Goal: Information Seeking & Learning: Learn about a topic

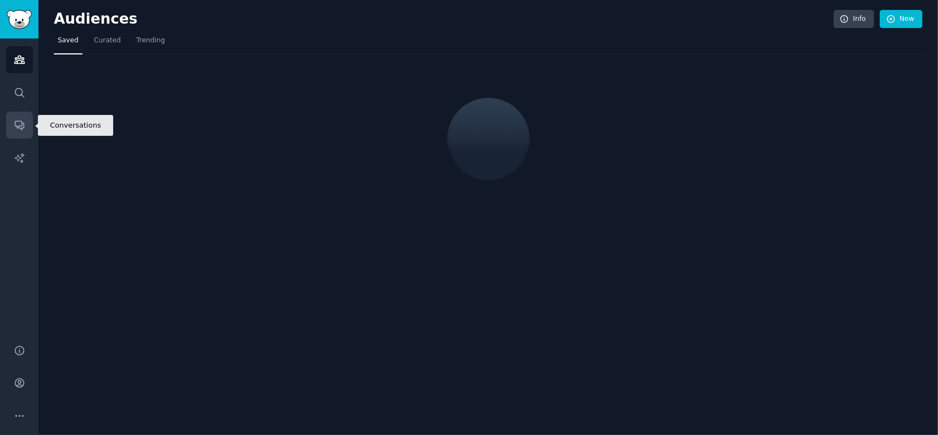
click at [8, 117] on link "Conversations" at bounding box center [19, 125] width 27 height 27
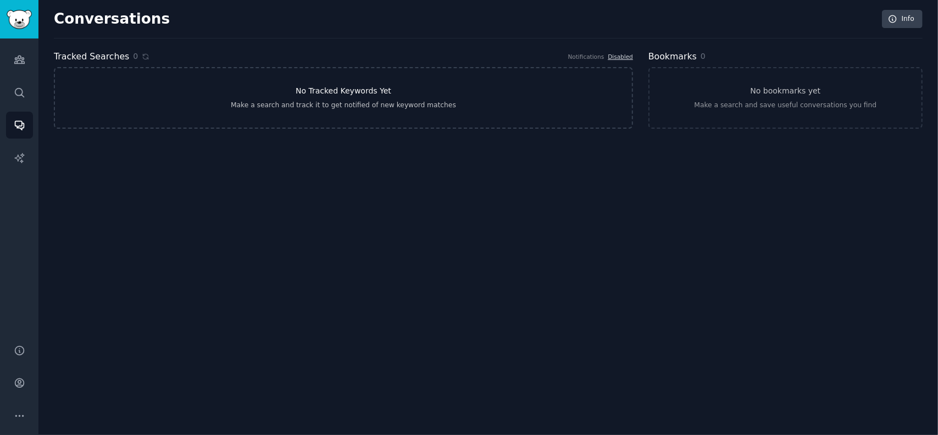
click at [422, 105] on div "Make a search and track it to get notified of new keyword matches" at bounding box center [343, 106] width 225 height 10
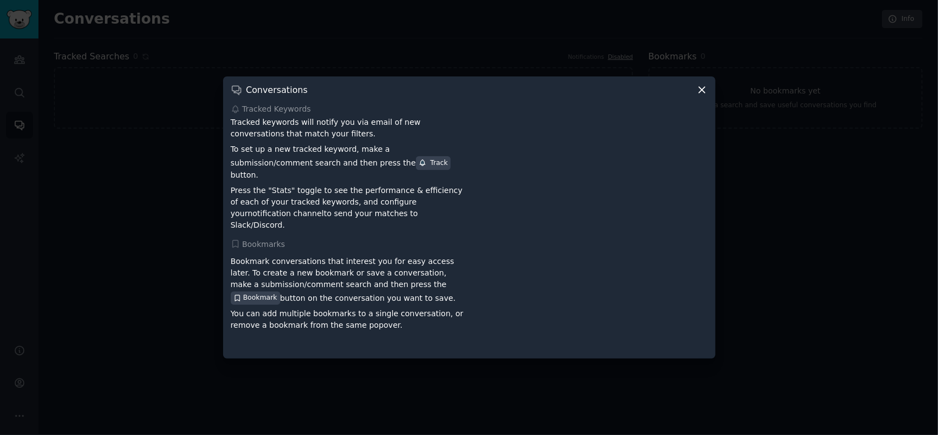
click at [710, 94] on div "Conversations Tracked Keywords Tracked keywords will notify you via email of ne…" at bounding box center [469, 217] width 493 height 282
click at [703, 93] on icon at bounding box center [702, 90] width 6 height 6
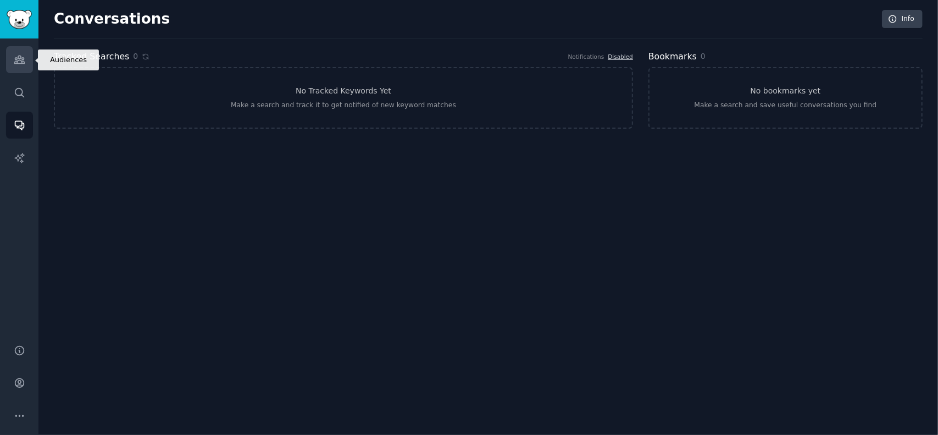
click at [15, 57] on icon "Sidebar" at bounding box center [19, 60] width 10 height 8
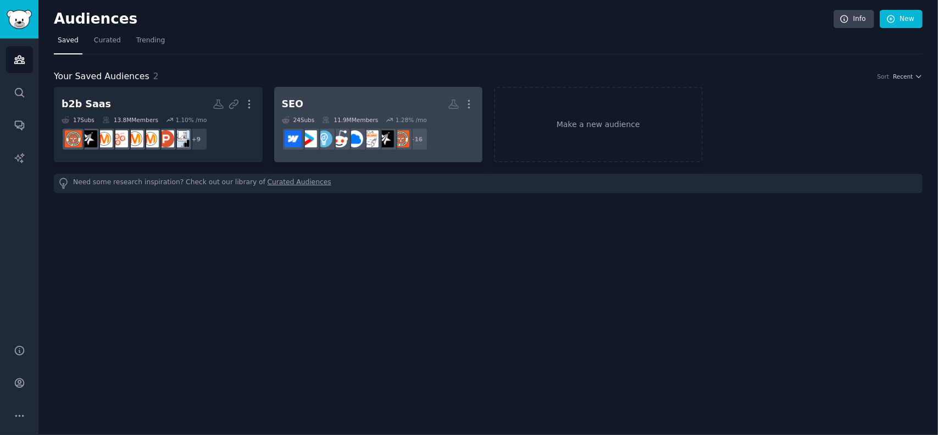
click at [377, 107] on h2 "SEO More" at bounding box center [378, 104] width 193 height 19
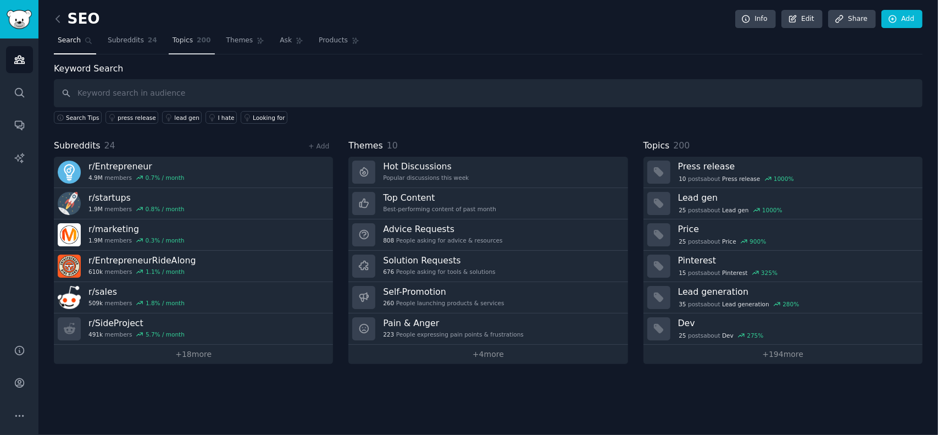
click at [194, 47] on link "Topics 200" at bounding box center [192, 43] width 46 height 23
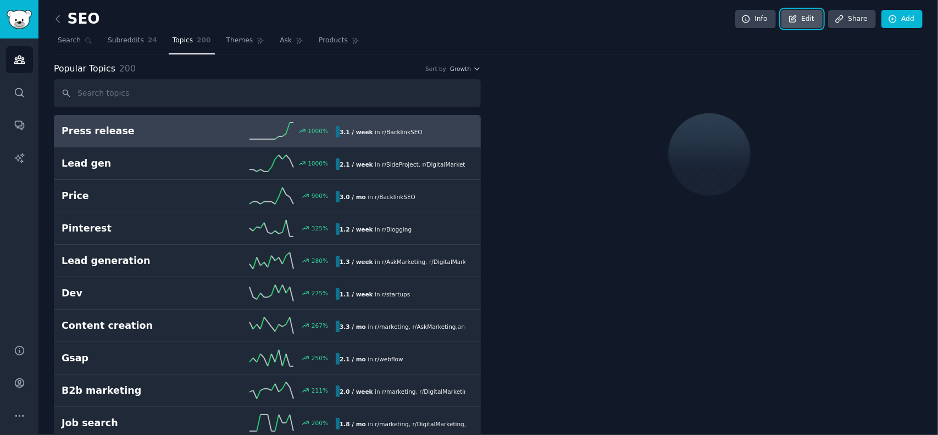
click at [799, 26] on link "Edit" at bounding box center [802, 19] width 41 height 19
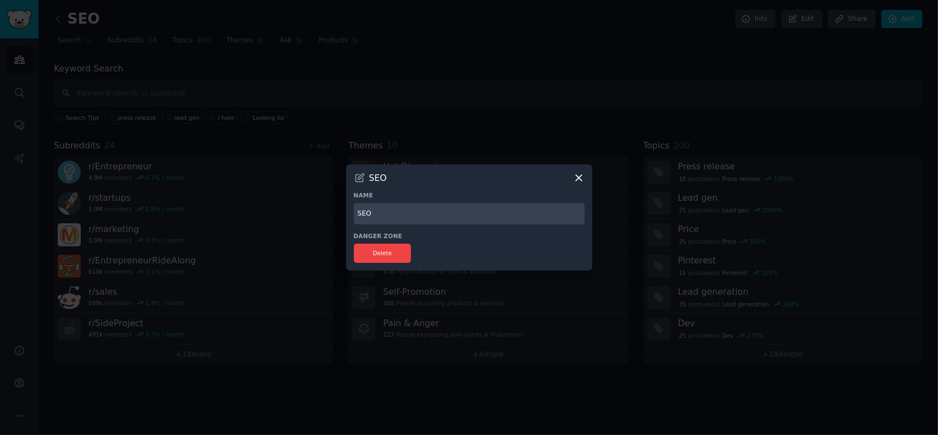
click at [580, 178] on icon at bounding box center [579, 178] width 12 height 12
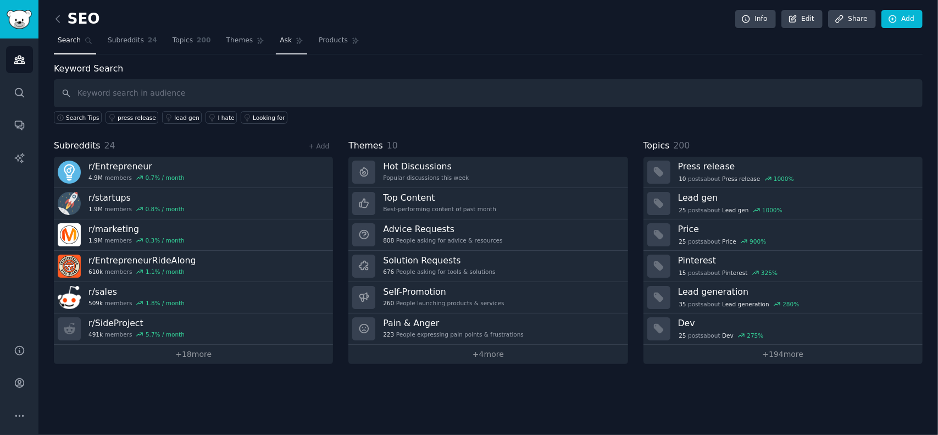
click at [296, 43] on icon at bounding box center [300, 41] width 8 height 8
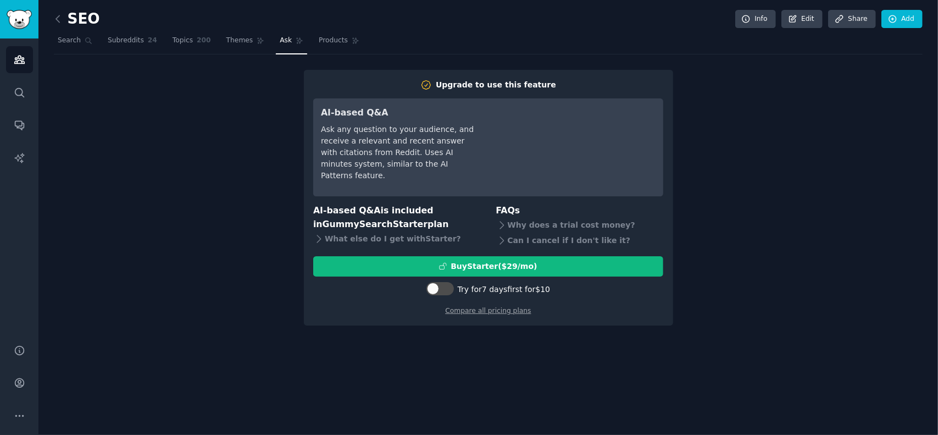
click at [178, 210] on div "Upgrade to use this feature AI-based Q&A Ask any question to your audience, and…" at bounding box center [488, 198] width 869 height 256
click at [331, 36] on link "Products" at bounding box center [339, 43] width 48 height 23
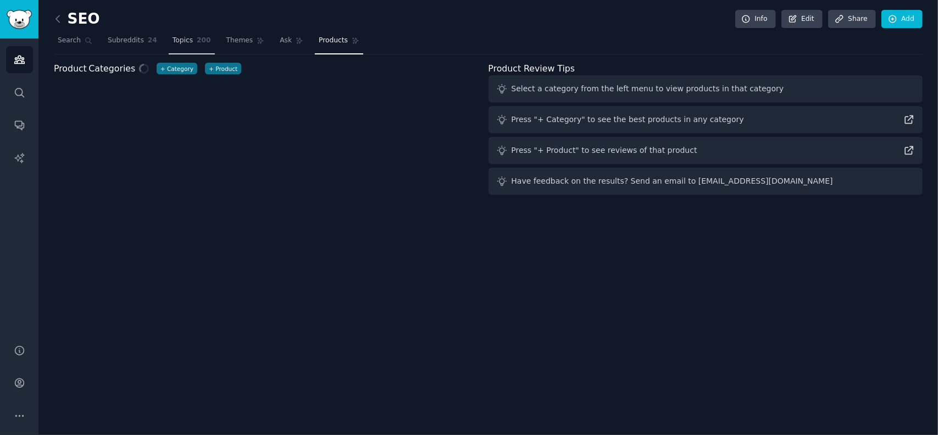
click at [180, 37] on span "Topics" at bounding box center [183, 41] width 20 height 10
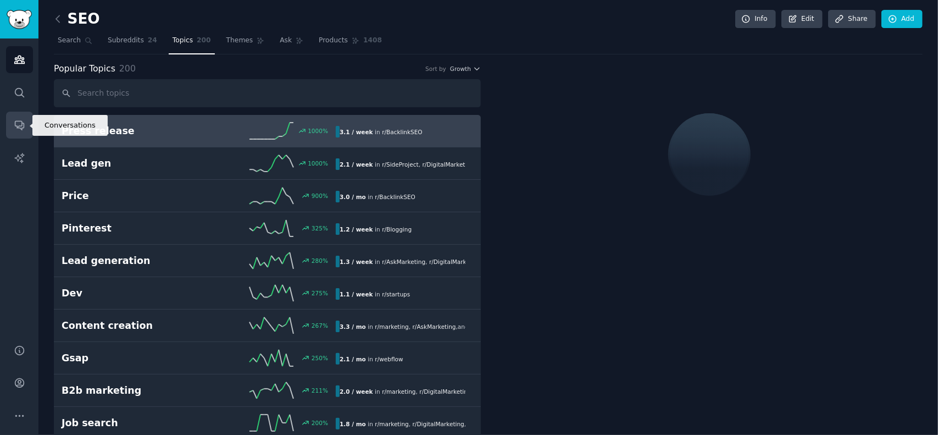
click at [15, 128] on icon "Sidebar" at bounding box center [20, 125] width 12 height 12
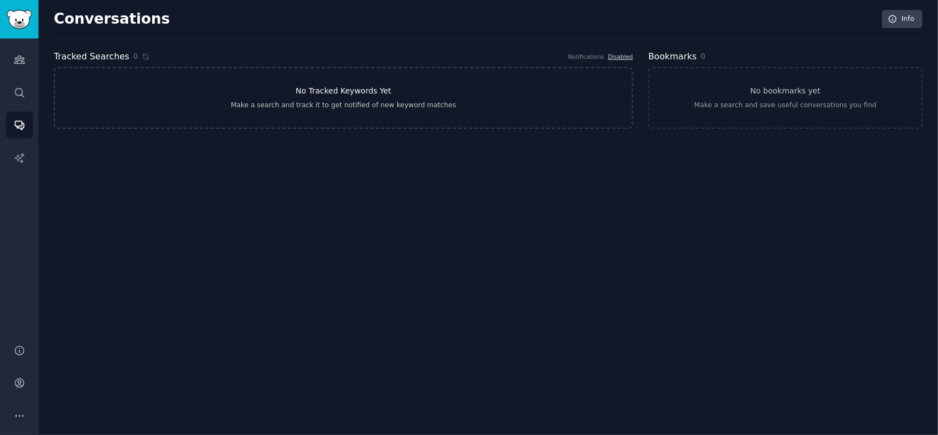
click at [294, 113] on link "No Tracked Keywords Yet Make a search and track it to get notified of new keywo…" at bounding box center [343, 98] width 579 height 62
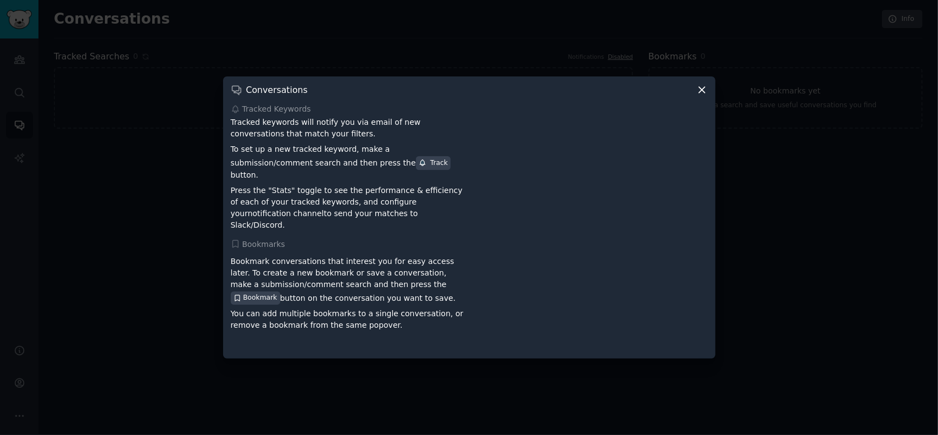
click at [699, 93] on icon at bounding box center [702, 90] width 6 height 6
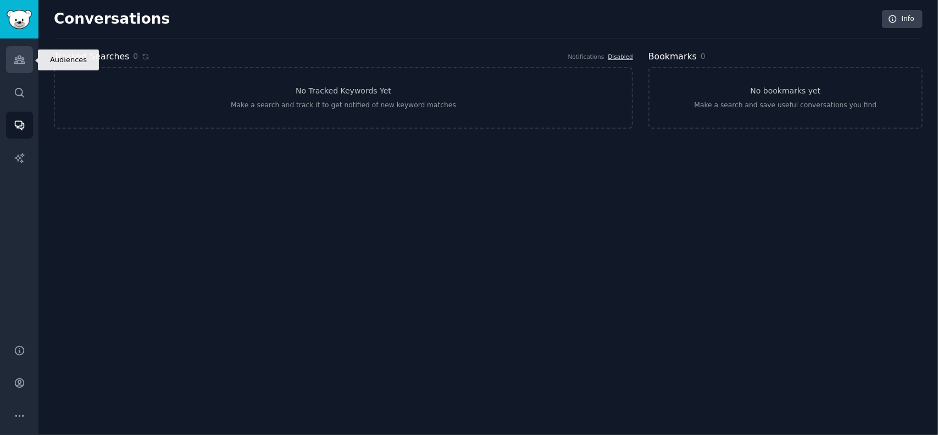
click at [11, 52] on link "Audiences" at bounding box center [19, 59] width 27 height 27
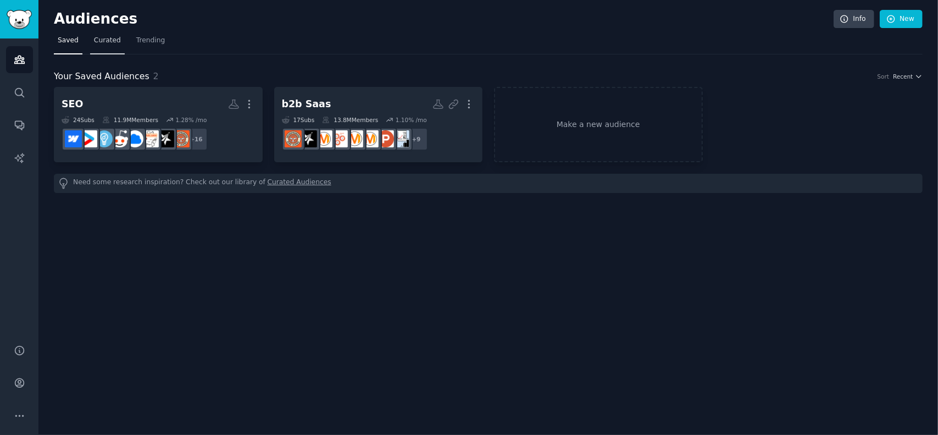
click at [108, 49] on link "Curated" at bounding box center [107, 43] width 35 height 23
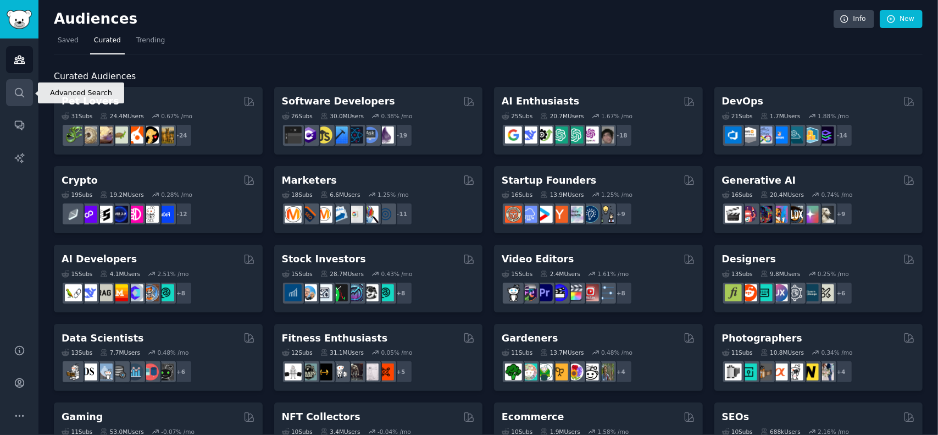
click at [13, 95] on link "Search" at bounding box center [19, 92] width 27 height 27
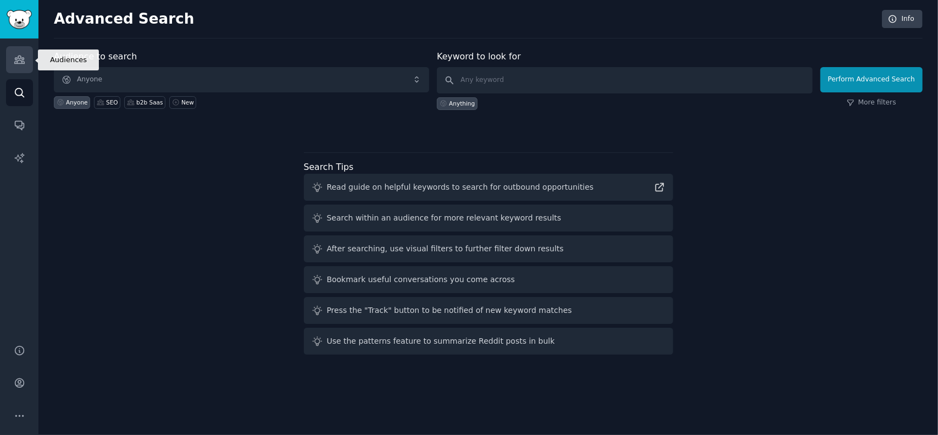
click at [10, 65] on link "Audiences" at bounding box center [19, 59] width 27 height 27
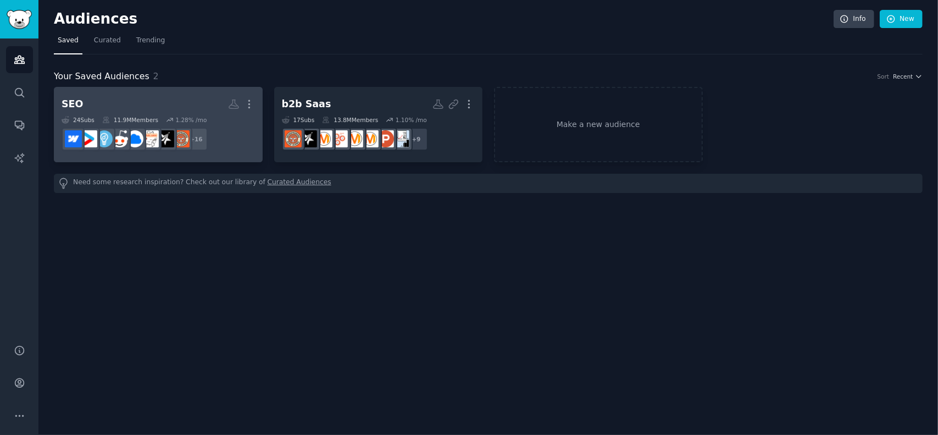
click at [187, 108] on h2 "SEO More" at bounding box center [158, 104] width 193 height 19
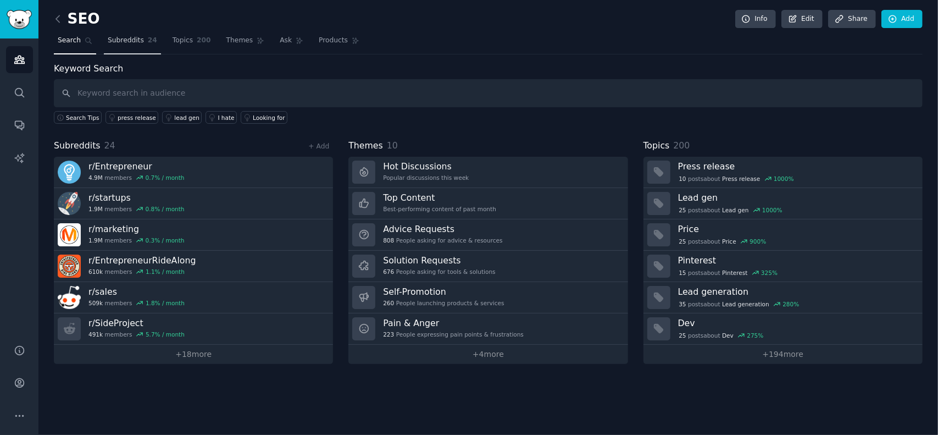
click at [133, 39] on span "Subreddits" at bounding box center [126, 41] width 36 height 10
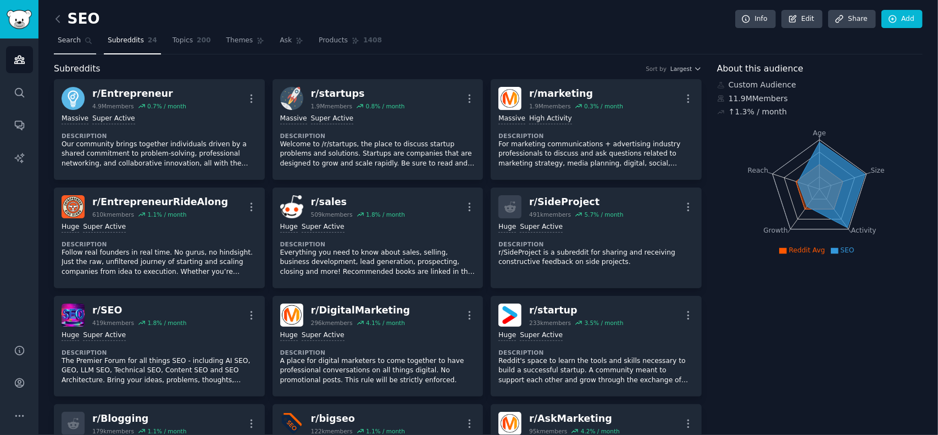
click at [80, 41] on link "Search" at bounding box center [75, 43] width 42 height 23
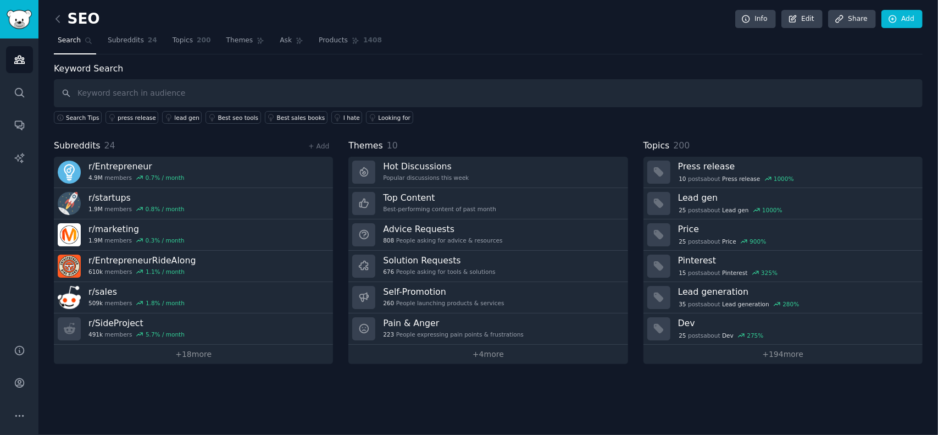
click at [134, 87] on input "text" at bounding box center [488, 93] width 869 height 28
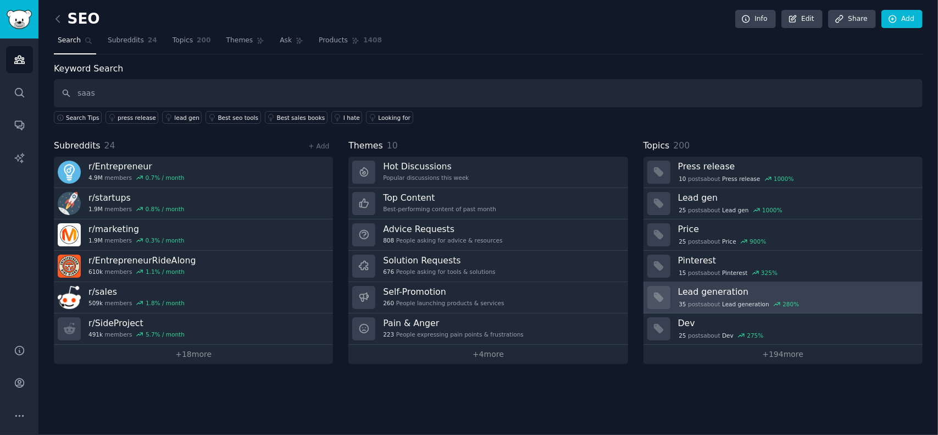
type input "saas"
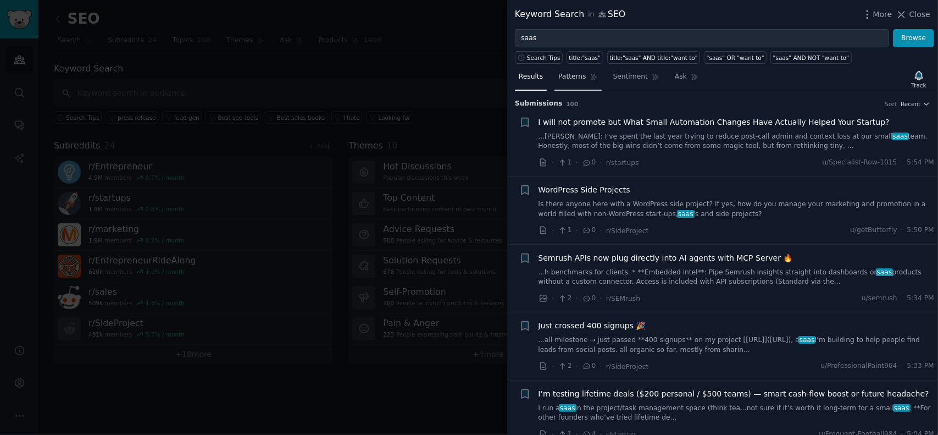
click at [582, 68] on link "Patterns" at bounding box center [578, 79] width 47 height 23
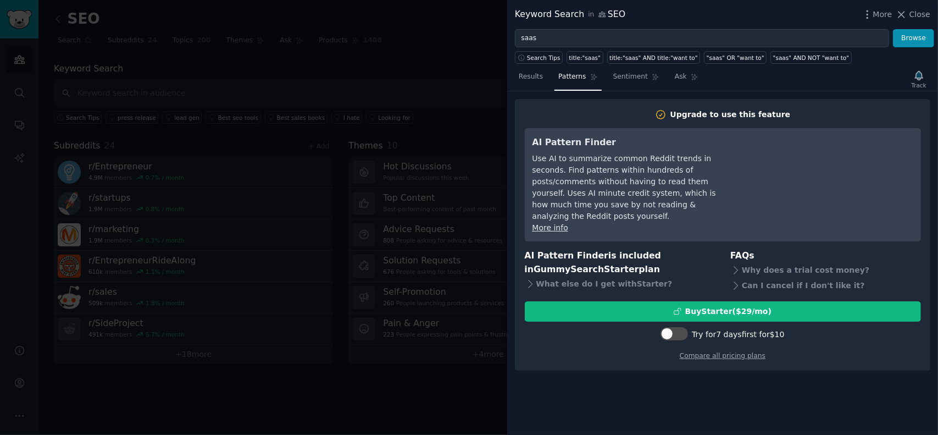
click at [602, 79] on nav "Results Patterns Sentiment Ask" at bounding box center [608, 79] width 187 height 23
click at [618, 74] on span "Sentiment" at bounding box center [630, 77] width 35 height 10
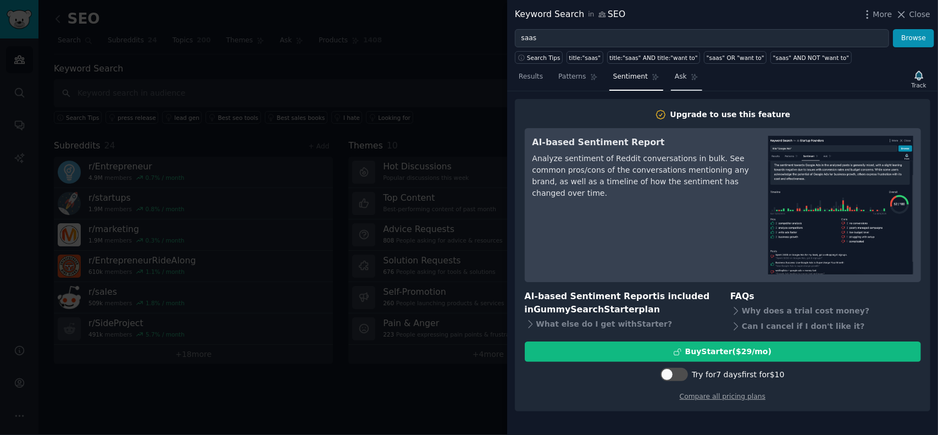
click at [679, 75] on link "Ask" at bounding box center [686, 79] width 31 height 23
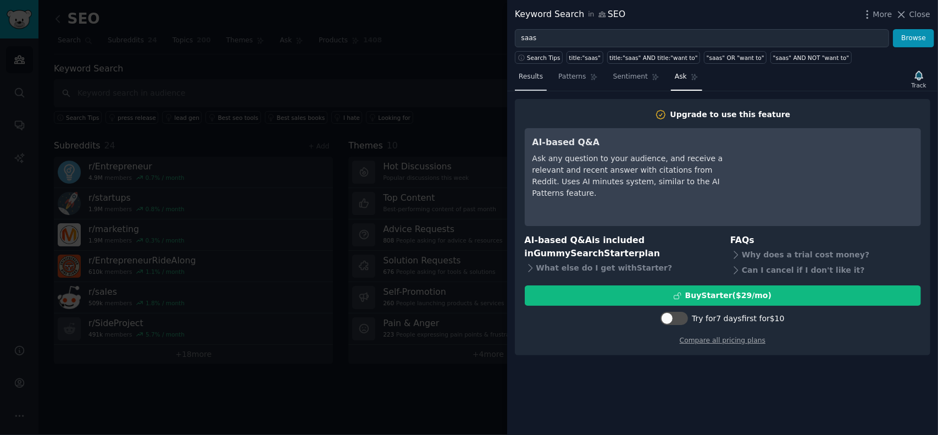
click at [526, 83] on link "Results" at bounding box center [531, 79] width 32 height 23
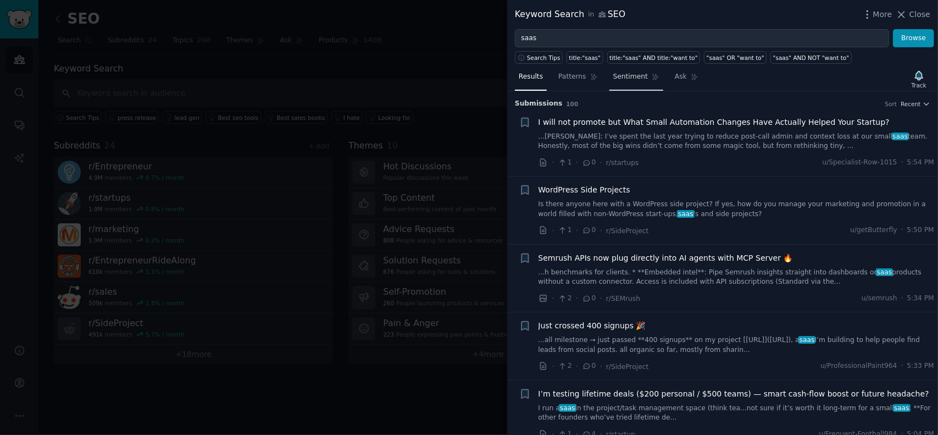
click at [616, 79] on span "Sentiment" at bounding box center [630, 77] width 35 height 10
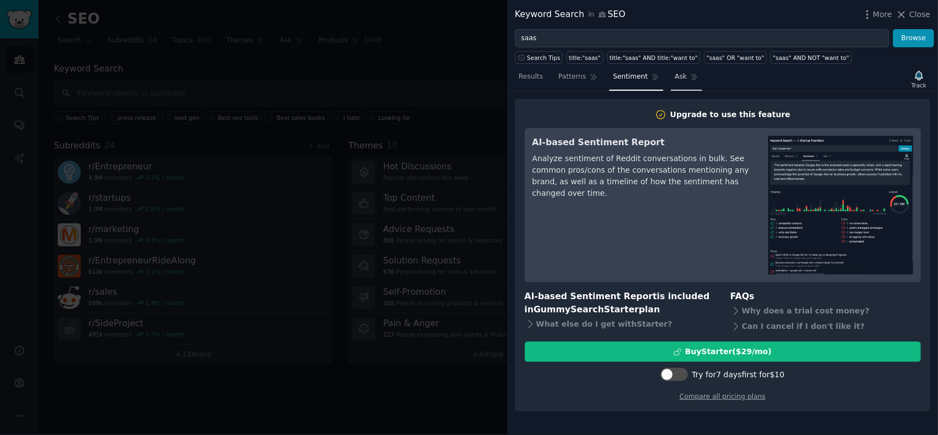
click at [681, 82] on link "Ask" at bounding box center [686, 79] width 31 height 23
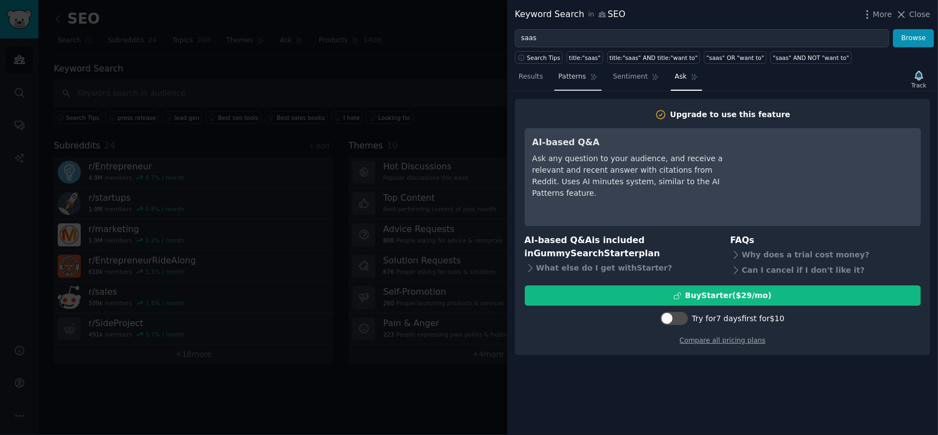
click at [577, 86] on link "Patterns" at bounding box center [578, 79] width 47 height 23
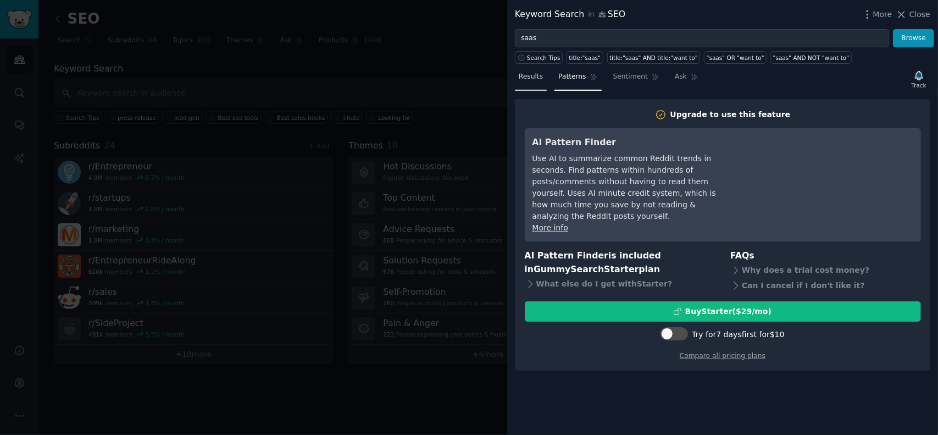
click at [527, 75] on span "Results" at bounding box center [531, 77] width 24 height 10
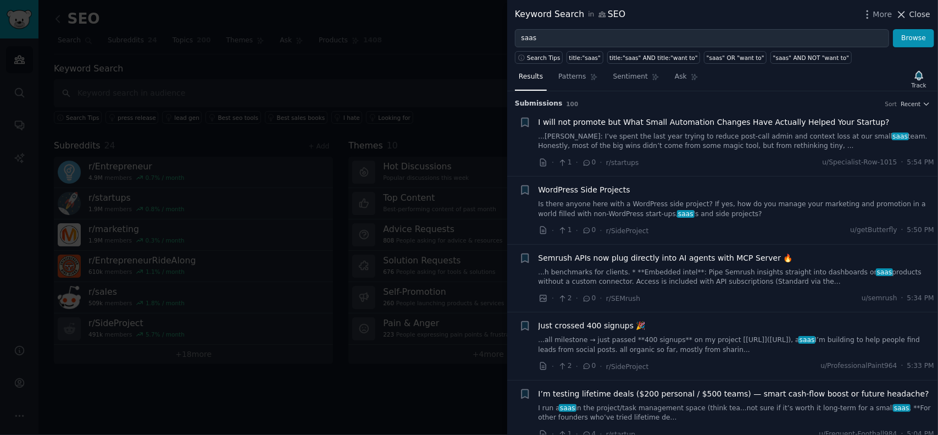
click at [902, 14] on icon at bounding box center [902, 15] width 12 height 12
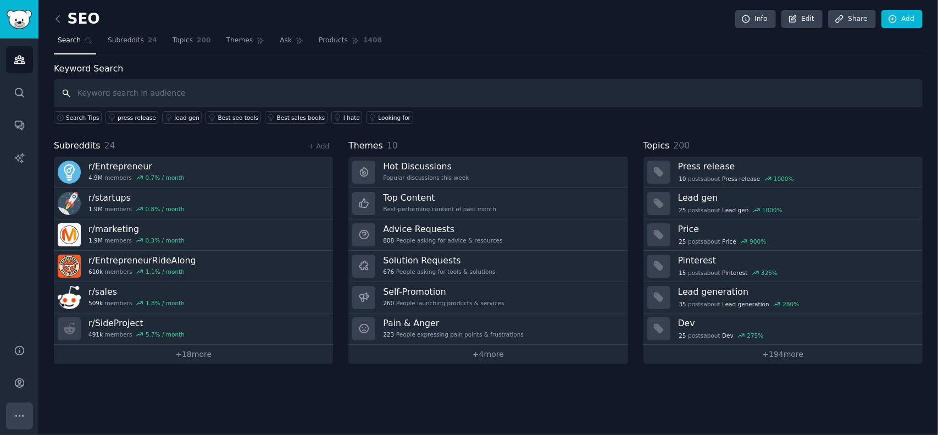
click at [14, 412] on icon "Sidebar" at bounding box center [20, 416] width 12 height 12
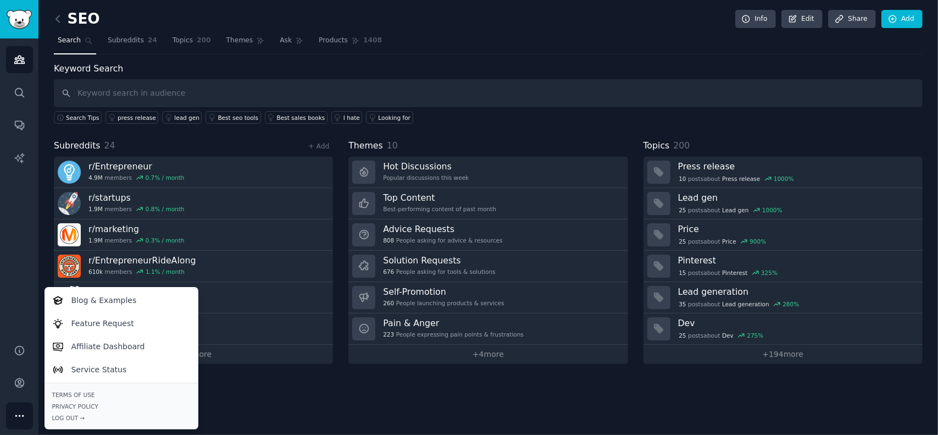
click at [0, 289] on div "Audiences Search Conversations AI Reports" at bounding box center [19, 184] width 38 height 292
